Goal: Task Accomplishment & Management: Manage account settings

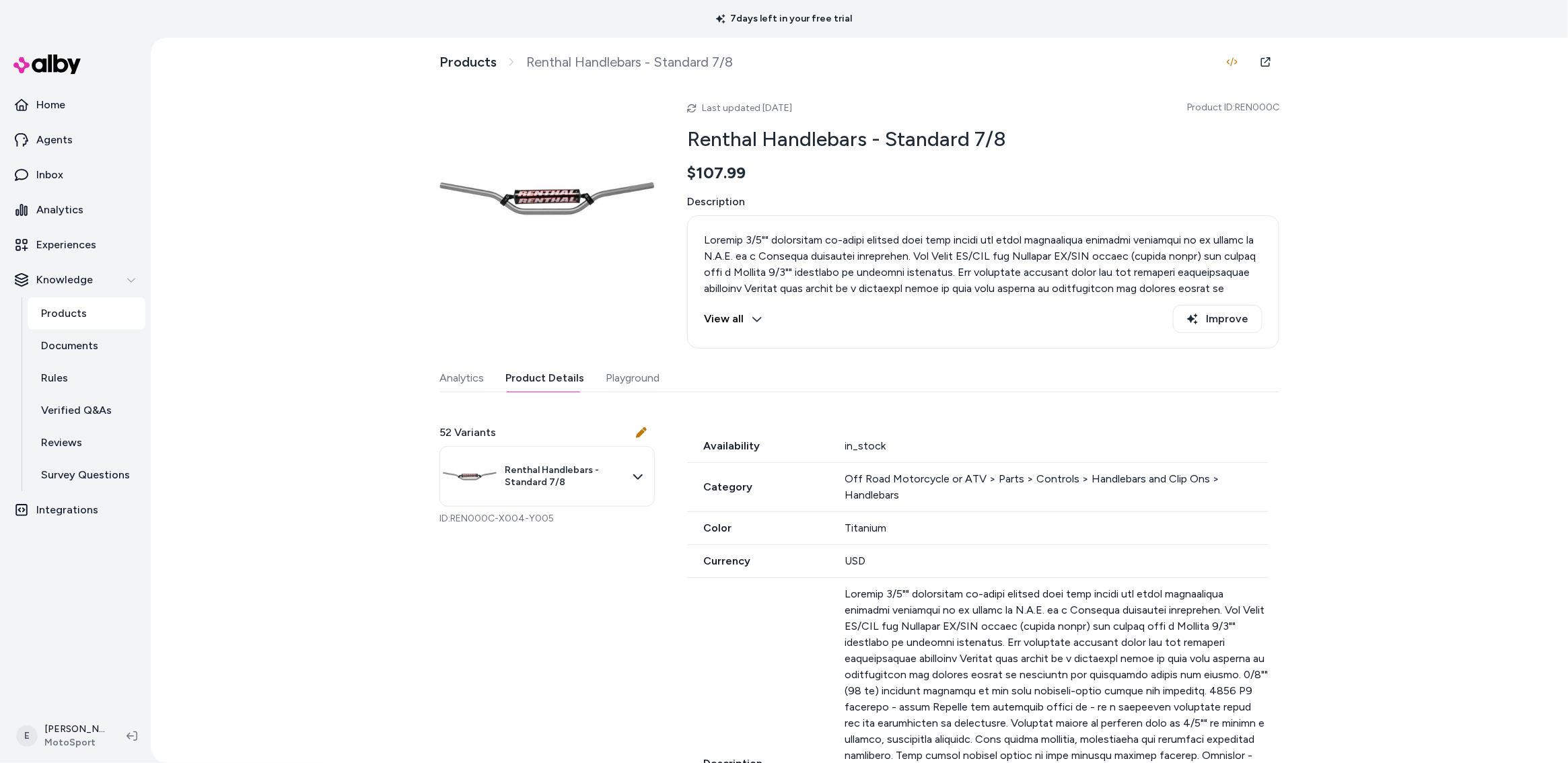
click at [546, 367] on button "Product Details" at bounding box center [545, 378] width 79 height 27
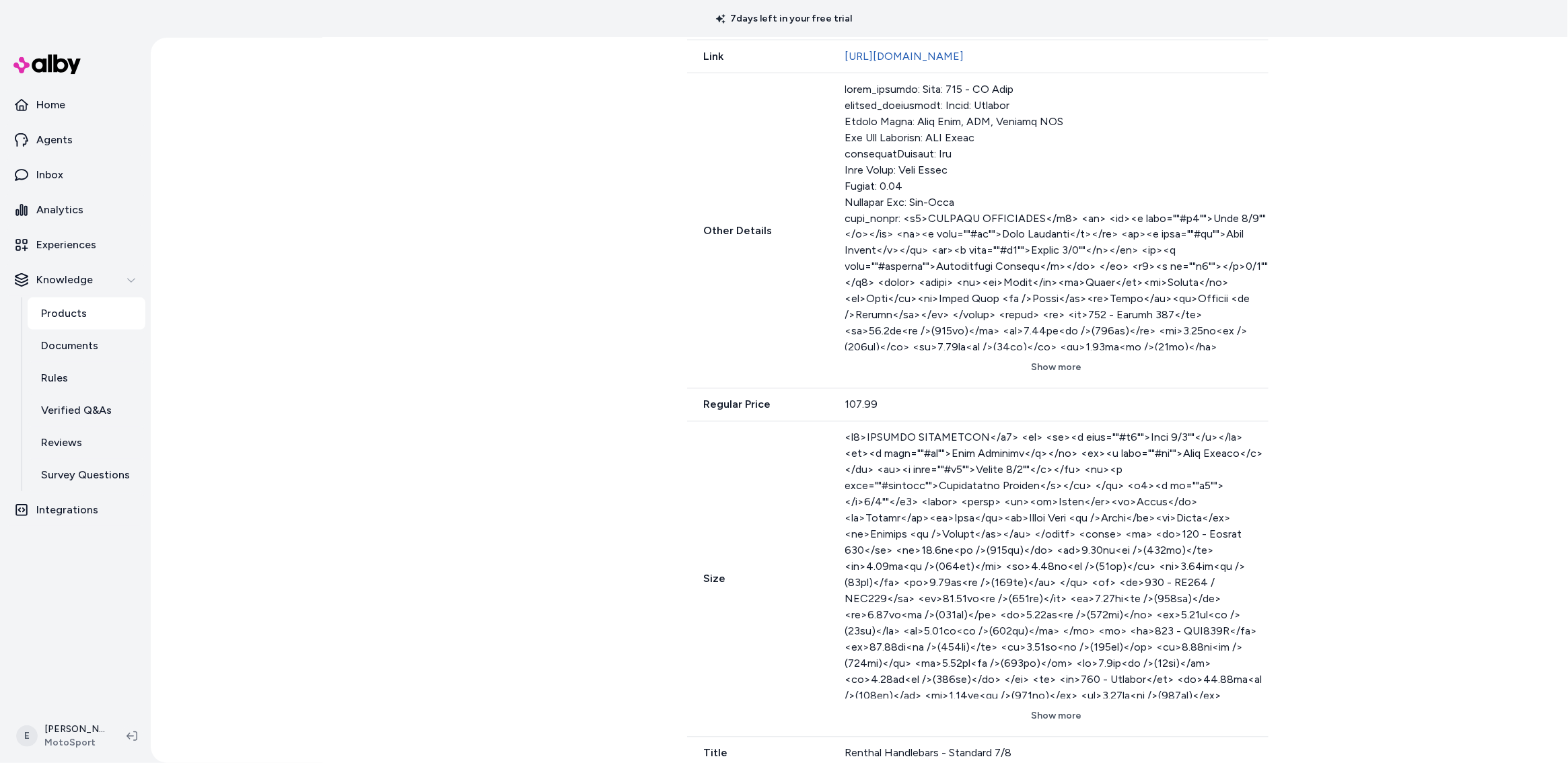
scroll to position [996, 0]
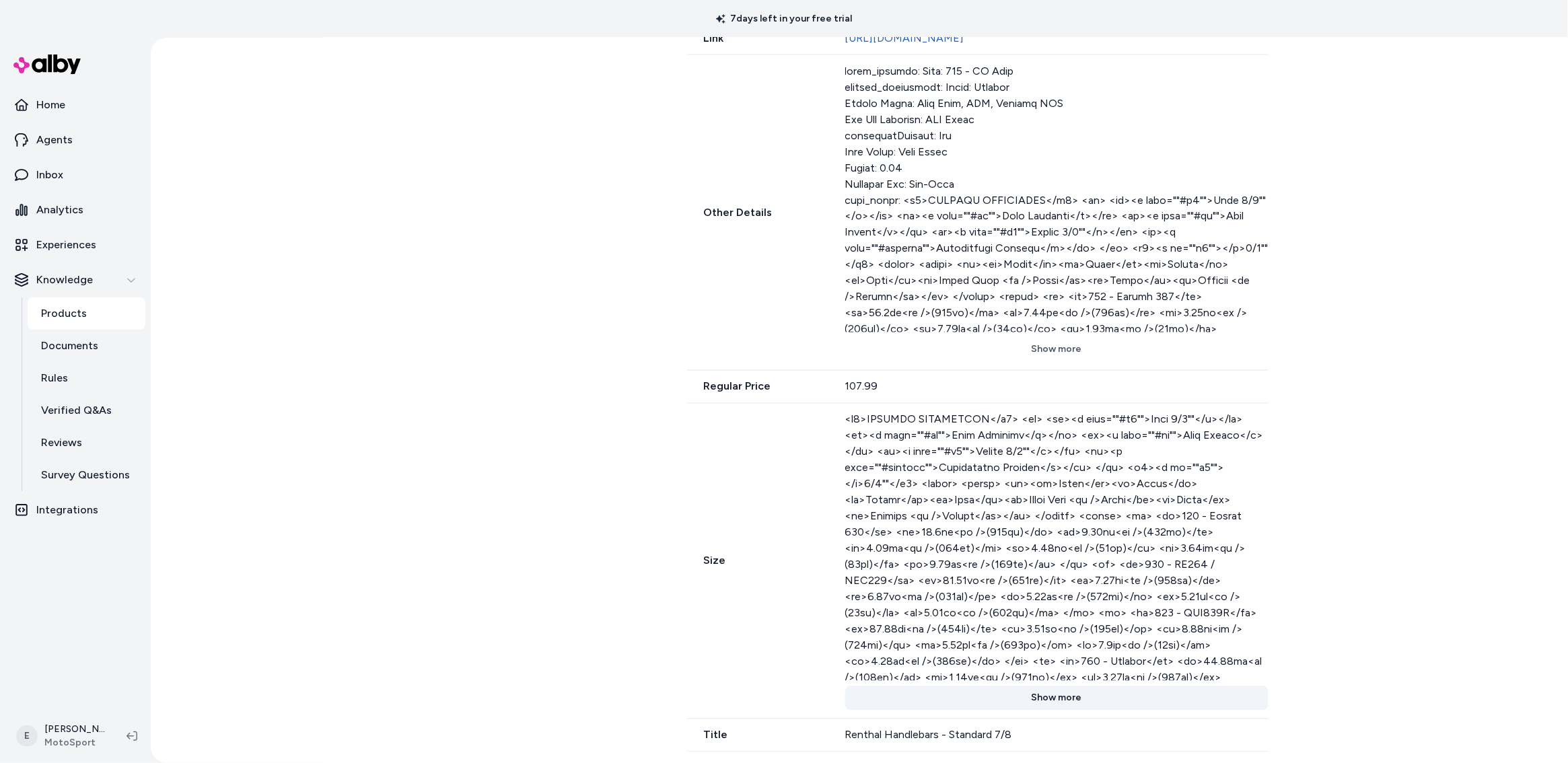
click at [1053, 700] on button "Show more" at bounding box center [1056, 698] width 423 height 25
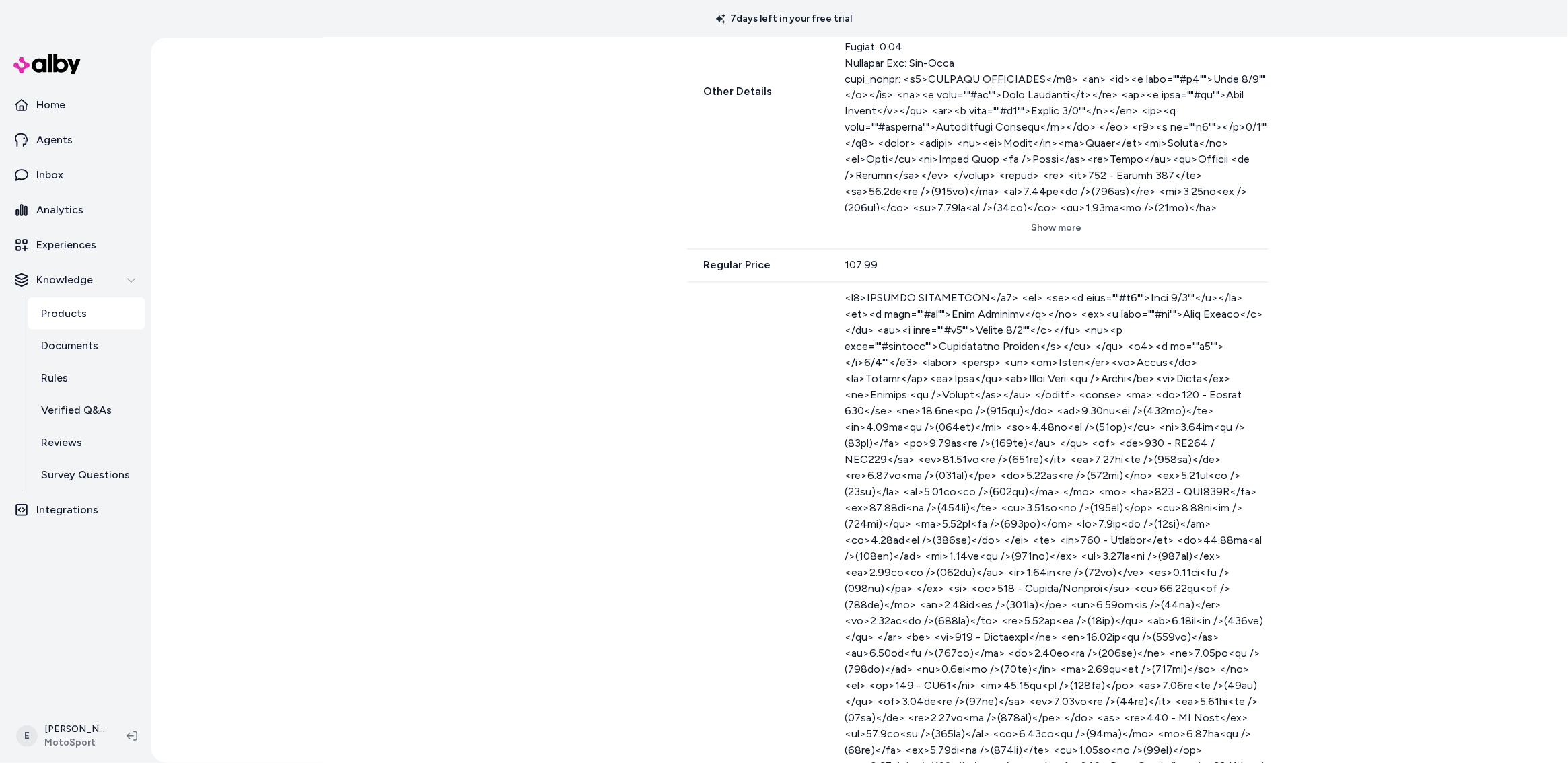
scroll to position [0, 0]
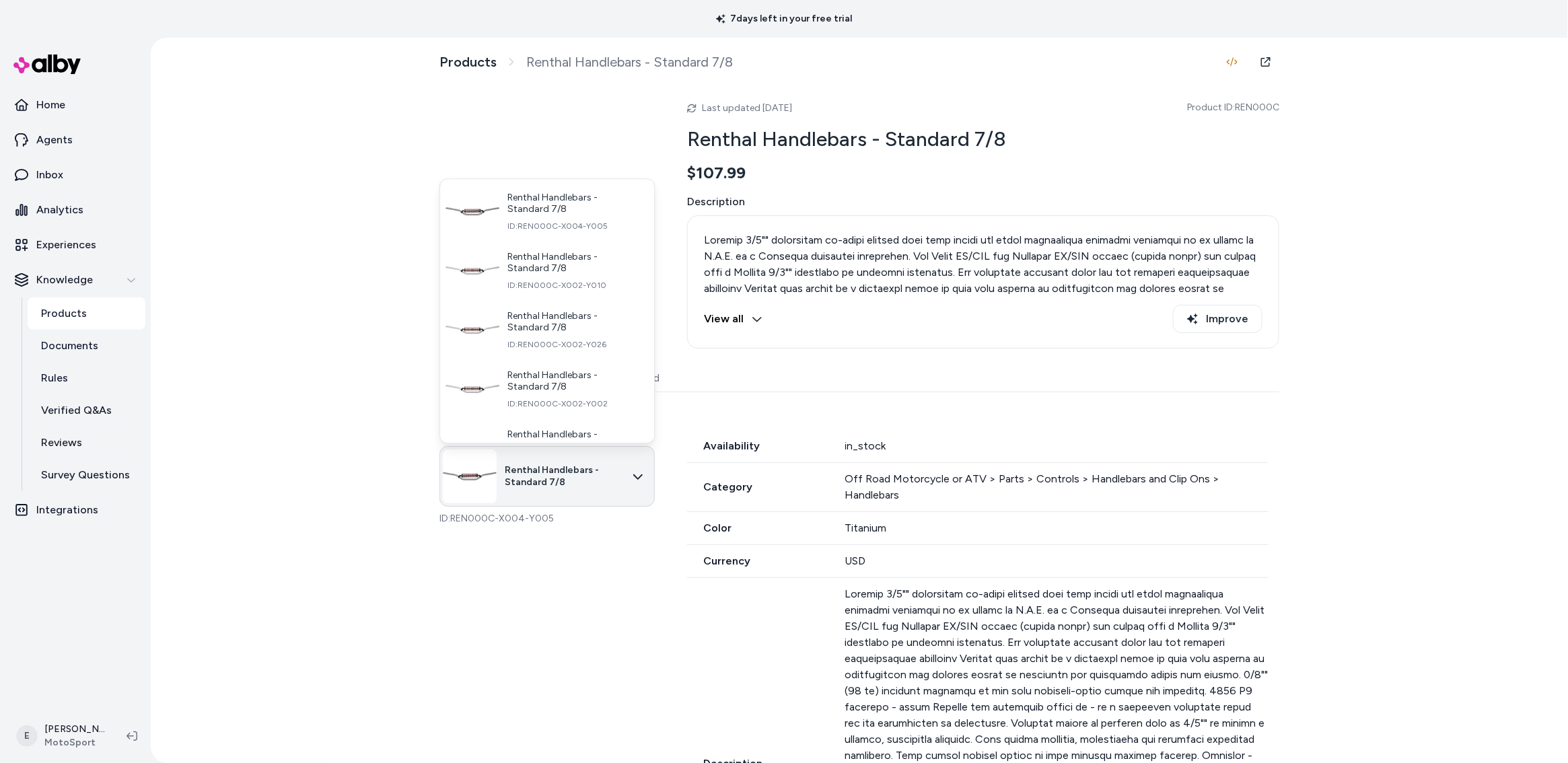
click at [620, 468] on html "7 days left in your free trial Home Agents Inbox Analytics Experiences Knowledg…" at bounding box center [784, 382] width 1568 height 763
click at [948, 283] on html "7 days left in your free trial Home Agents Inbox Analytics Experiences Knowledg…" at bounding box center [784, 382] width 1568 height 763
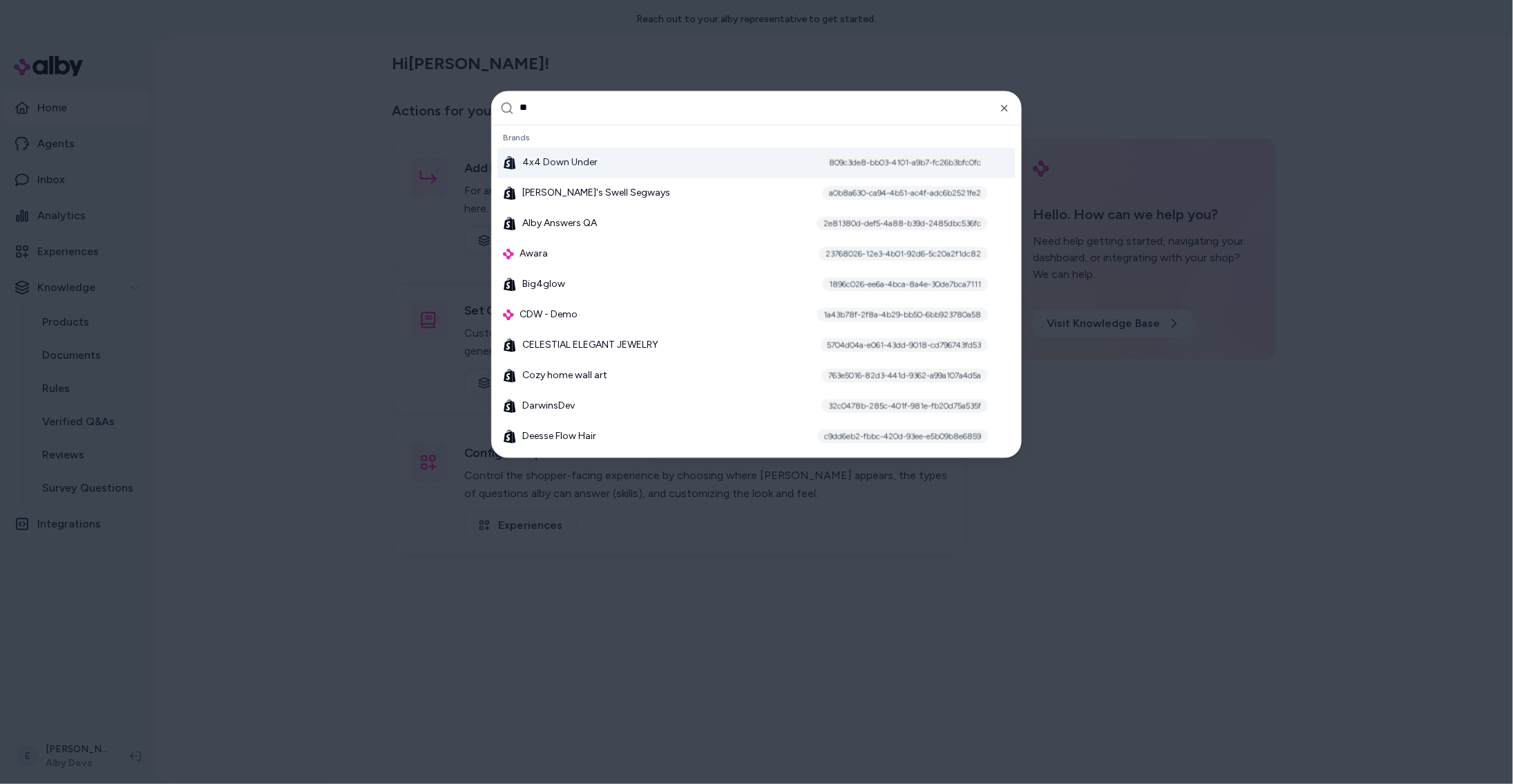
type input "***"
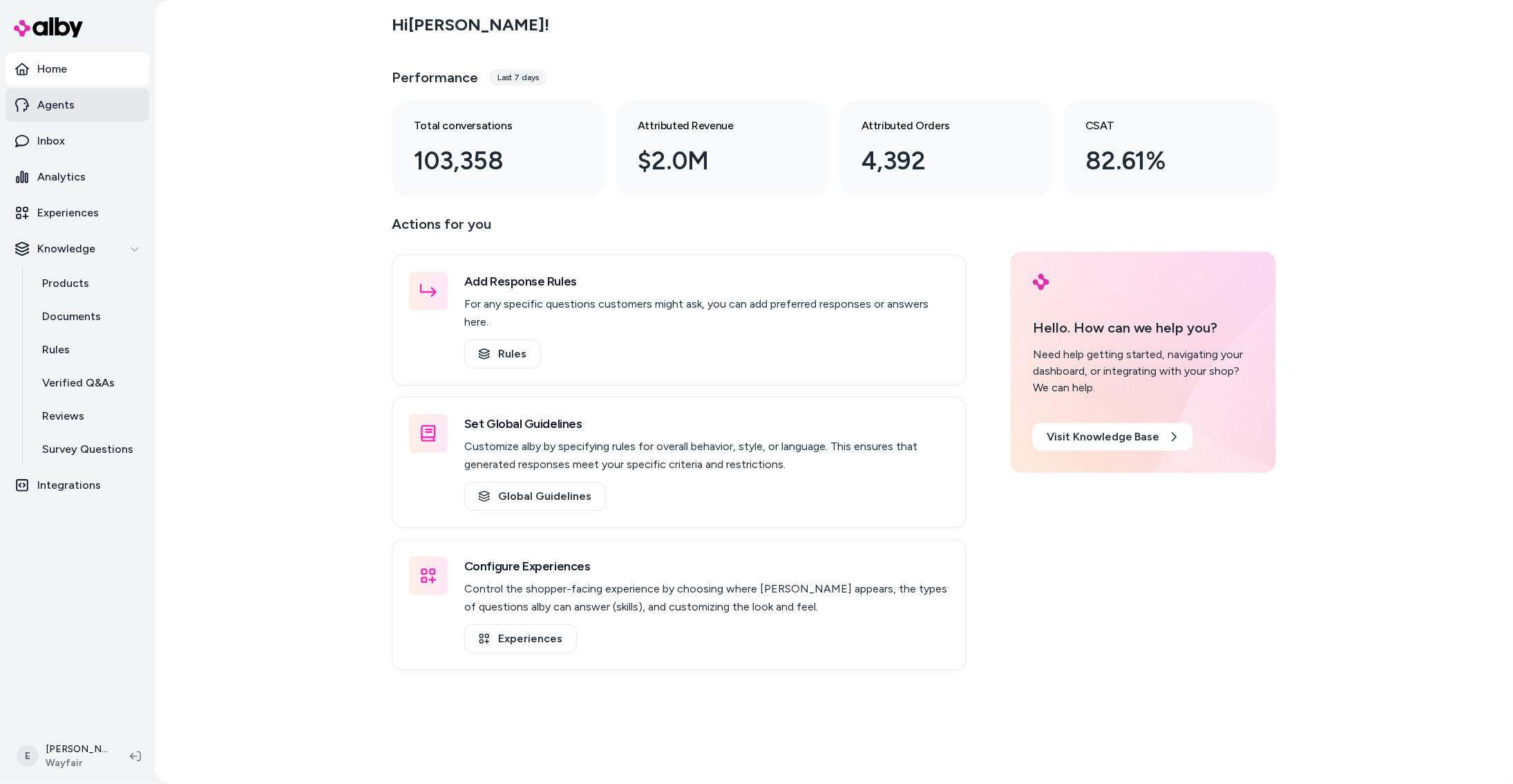
click at [135, 103] on link "Agents" at bounding box center [77, 105] width 144 height 33
click at [83, 97] on link "Agents" at bounding box center [77, 105] width 144 height 33
click at [68, 97] on p "Agents" at bounding box center [55, 105] width 37 height 16
click at [83, 146] on link "Inbox" at bounding box center [77, 141] width 144 height 33
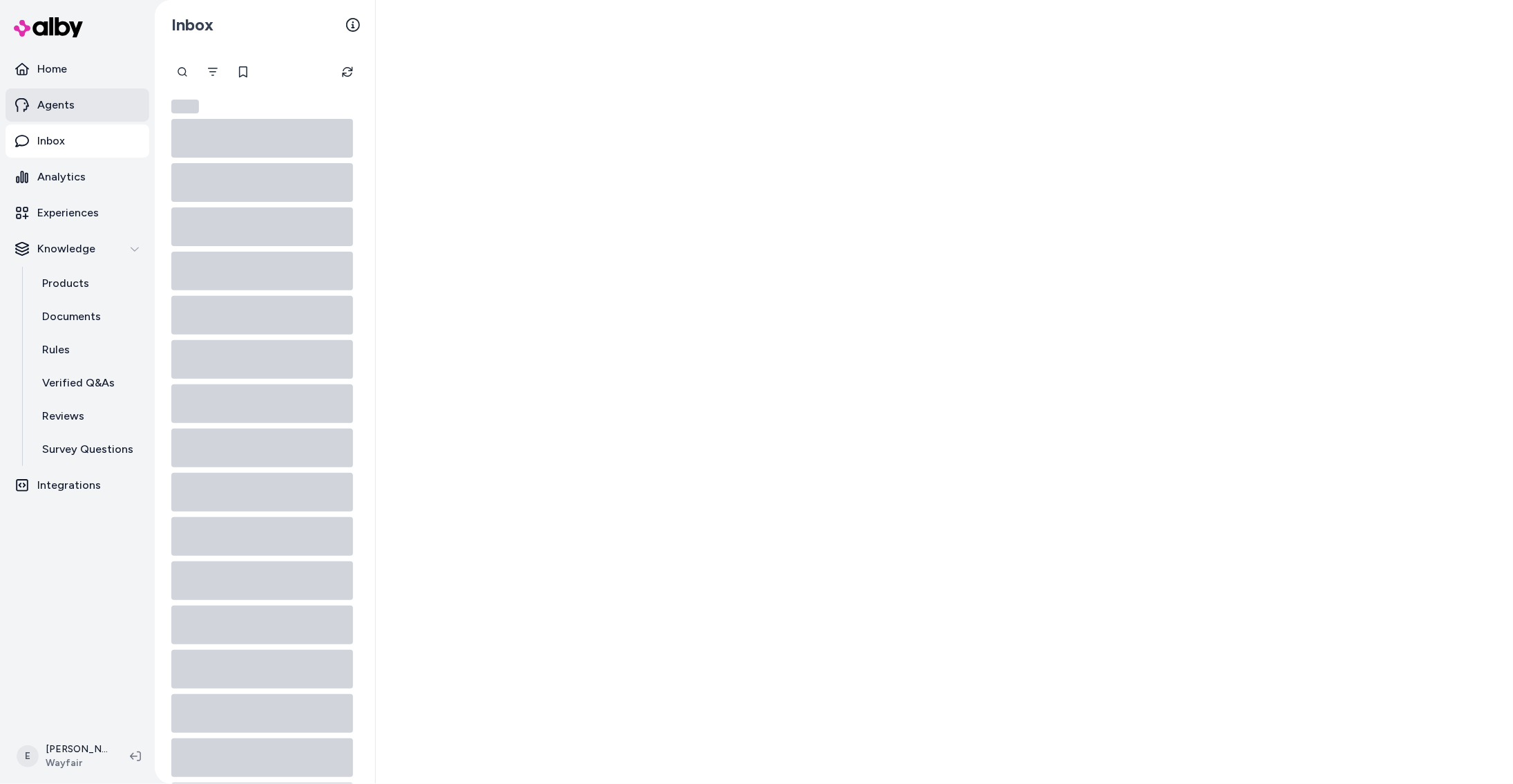
click at [109, 103] on link "Agents" at bounding box center [77, 105] width 144 height 33
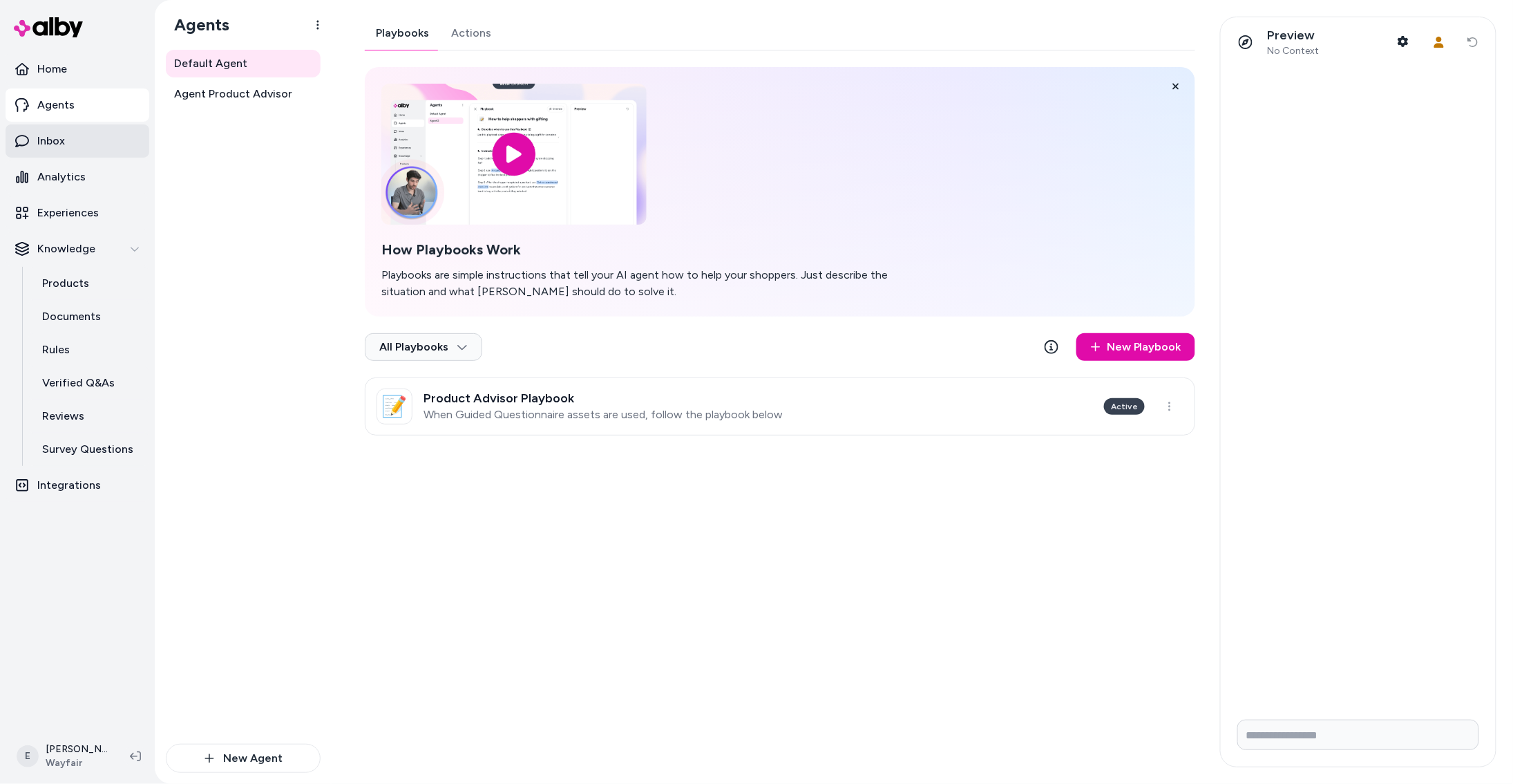
click at [90, 144] on link "Inbox" at bounding box center [77, 141] width 144 height 33
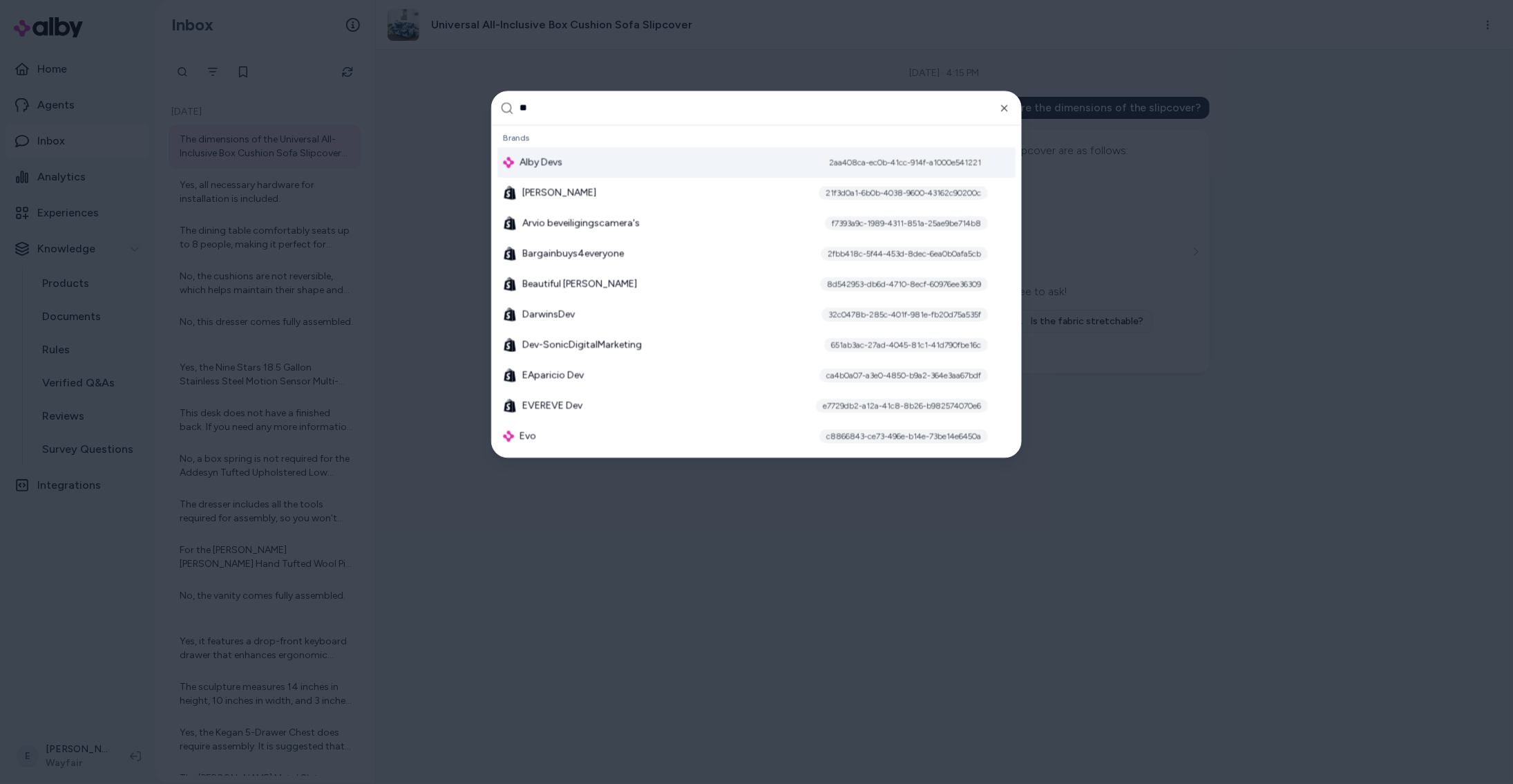
type input "***"
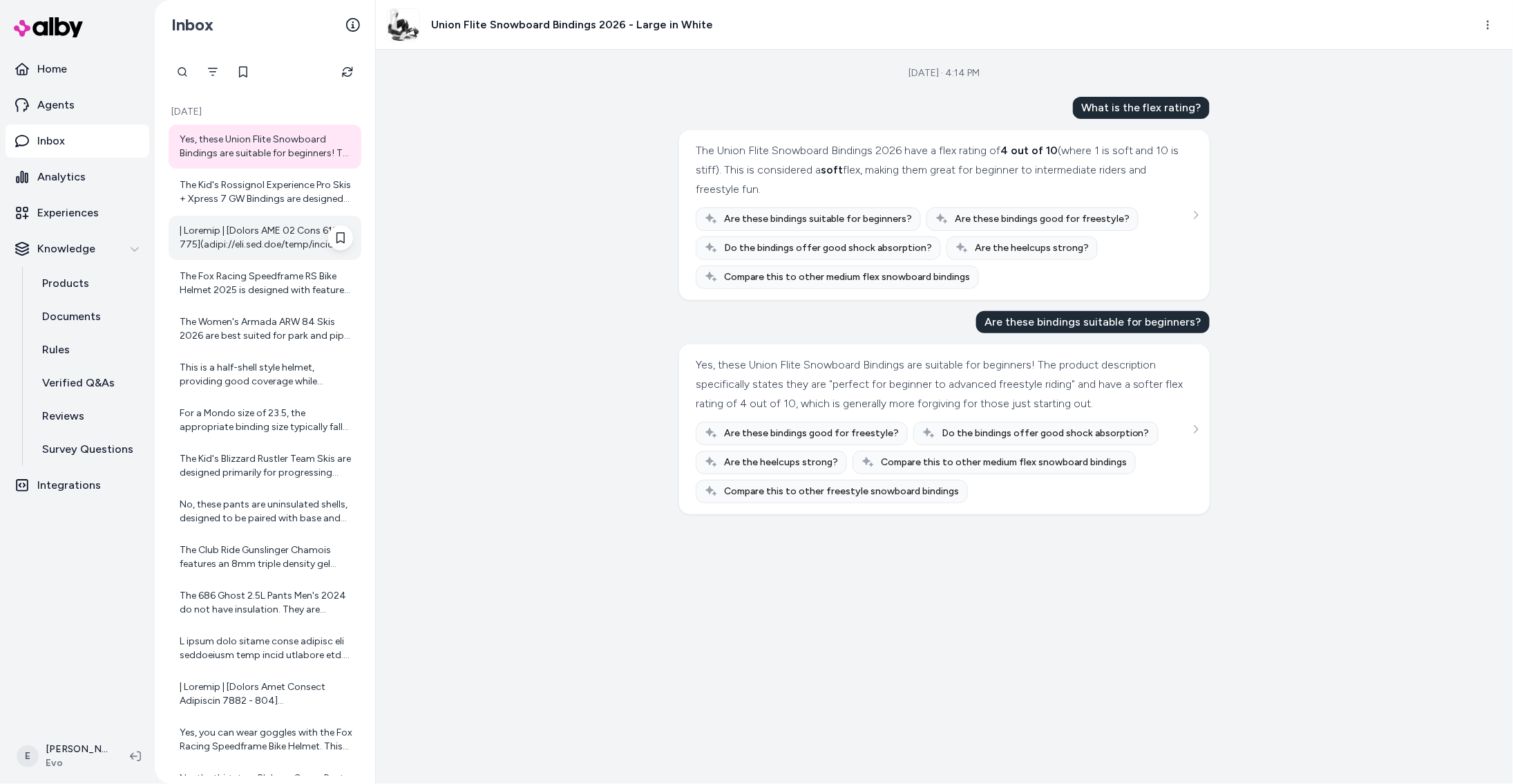
click at [281, 232] on div at bounding box center [266, 237] width 173 height 28
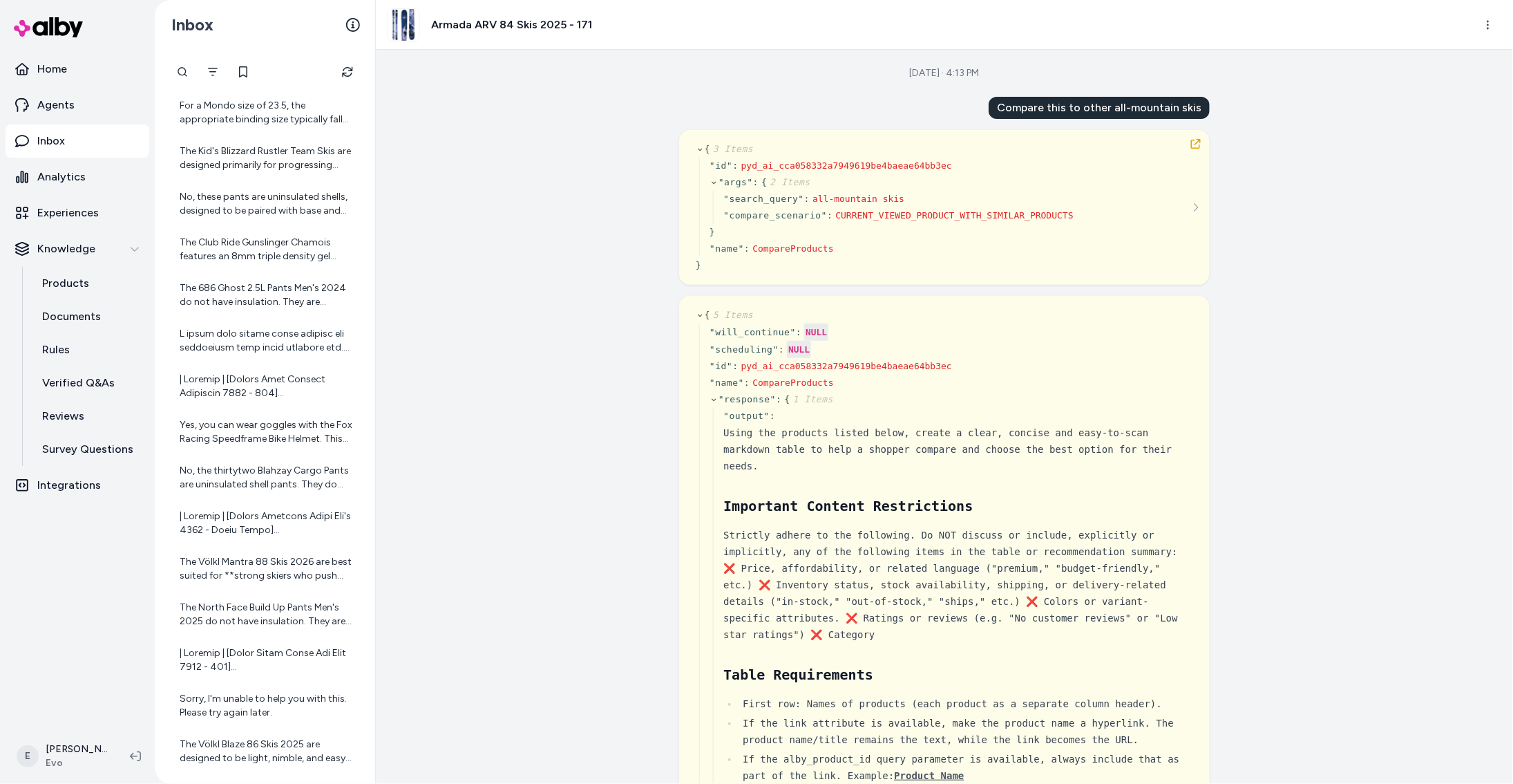
scroll to position [313, 0]
click at [287, 326] on div at bounding box center [266, 335] width 173 height 28
click at [291, 324] on div at bounding box center [266, 335] width 173 height 28
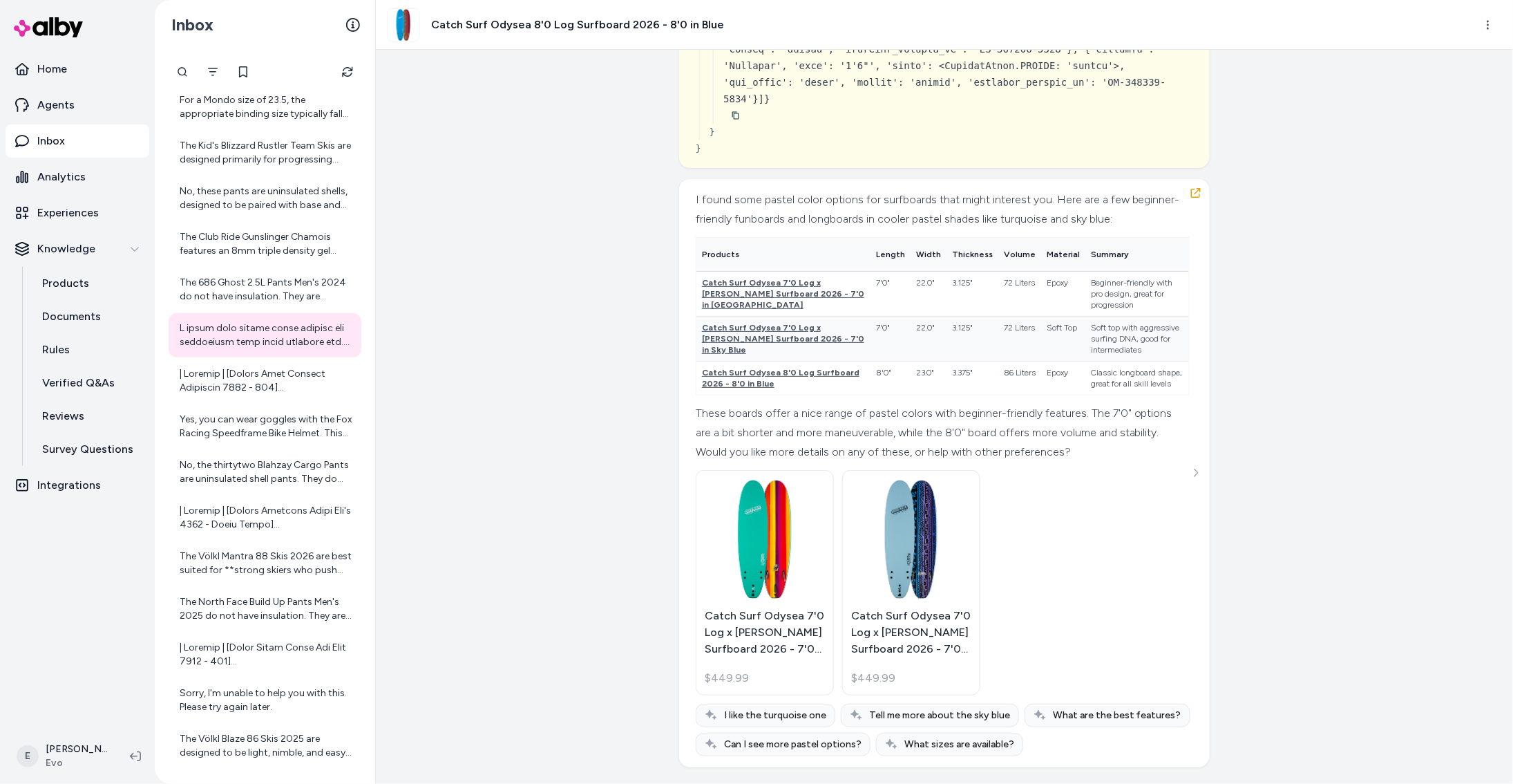
scroll to position [11981, 0]
